Goal: Transaction & Acquisition: Purchase product/service

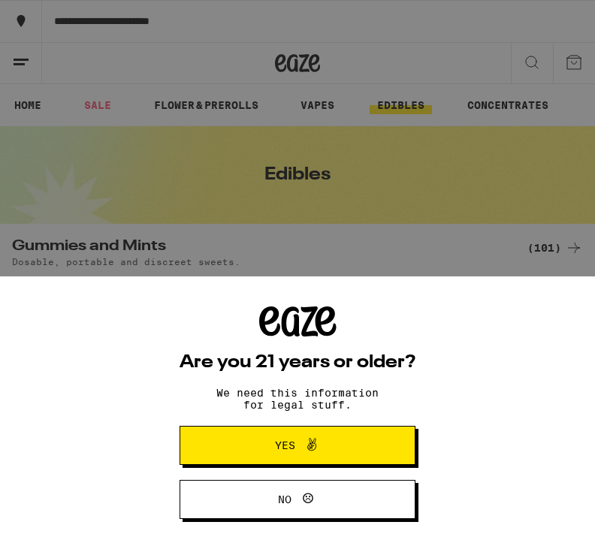
click at [377, 446] on button "Yes" at bounding box center [297, 445] width 236 height 39
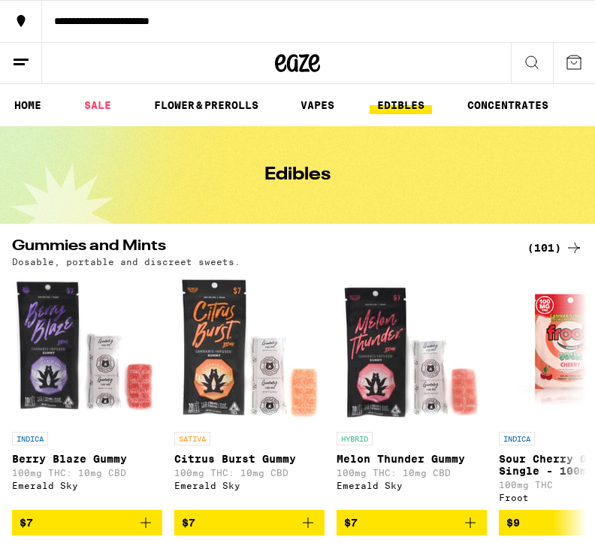
click at [517, 111] on link "CONCENTRATES" at bounding box center [508, 105] width 96 height 18
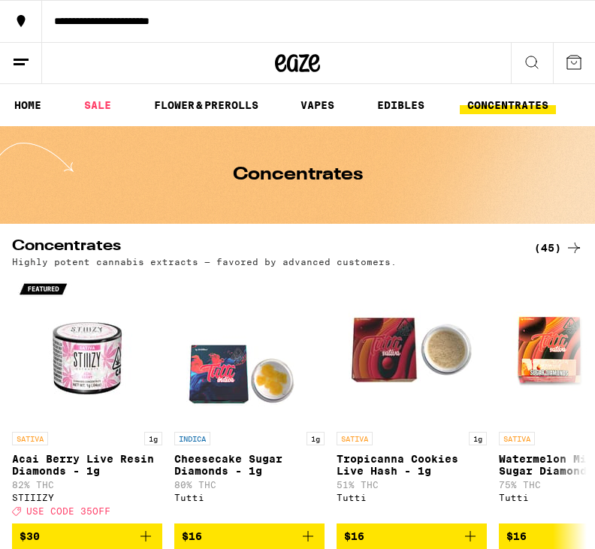
click at [574, 251] on icon at bounding box center [574, 248] width 18 height 18
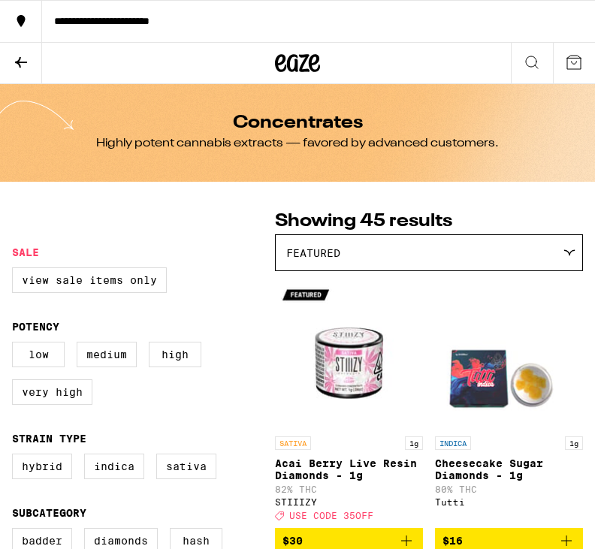
click at [26, 71] on button at bounding box center [21, 63] width 42 height 41
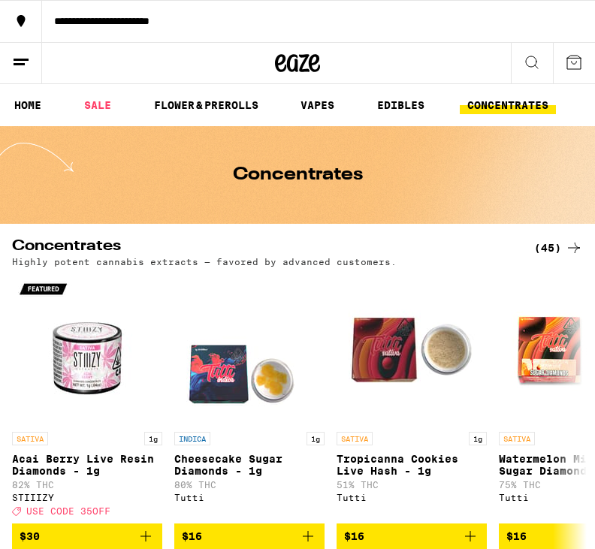
click at [409, 102] on link "EDIBLES" at bounding box center [400, 105] width 62 height 18
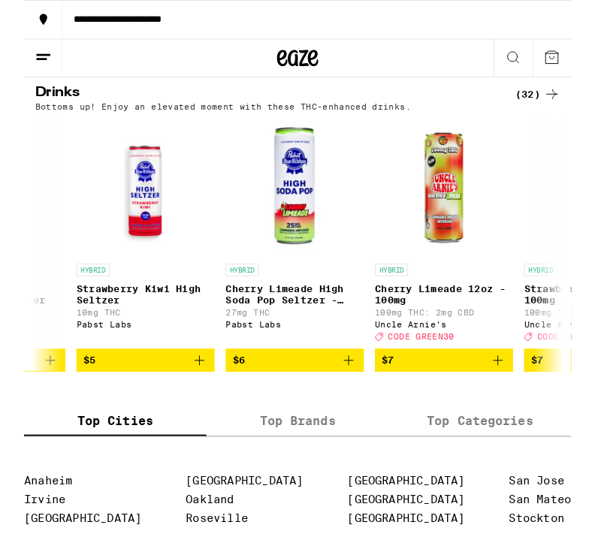
scroll to position [0, 767]
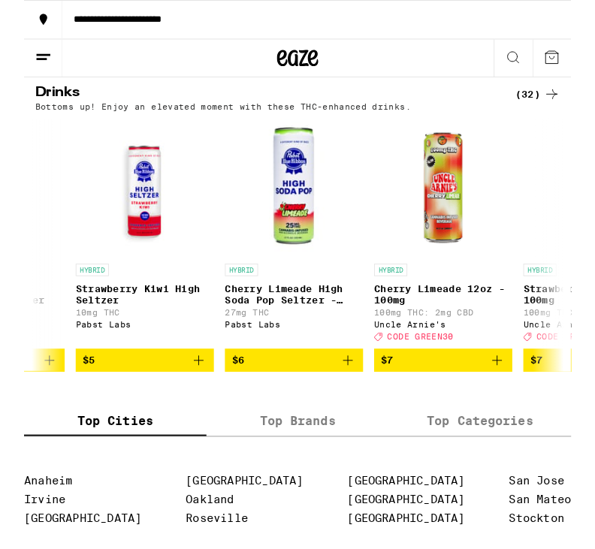
click at [348, 400] on icon "Add to bag" at bounding box center [352, 391] width 18 height 18
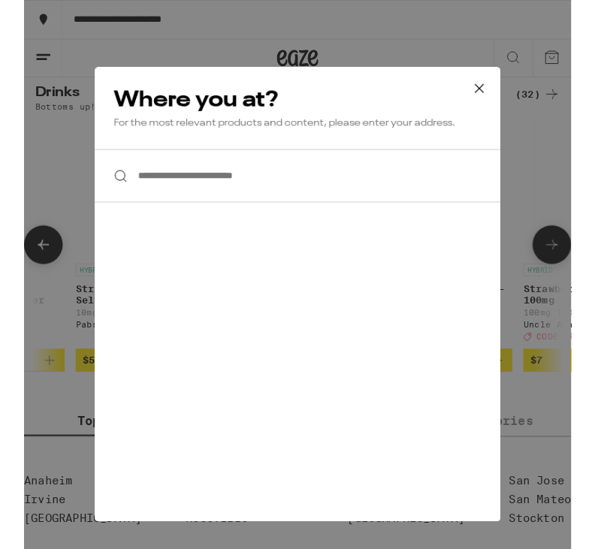
click at [487, 107] on icon at bounding box center [495, 96] width 23 height 23
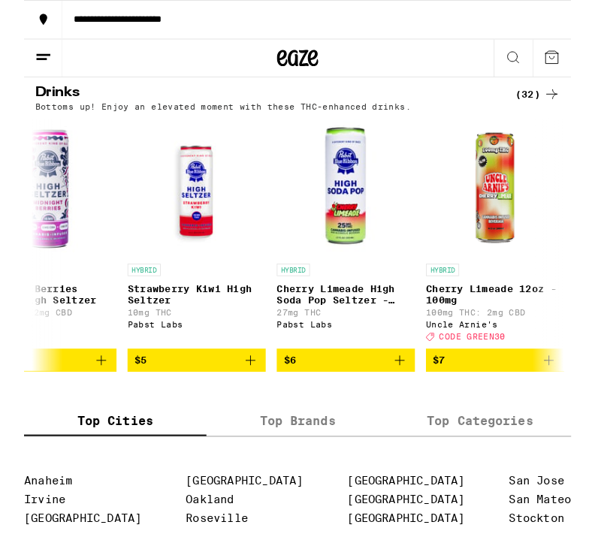
scroll to position [0, 710]
